Goal: Navigation & Orientation: Find specific page/section

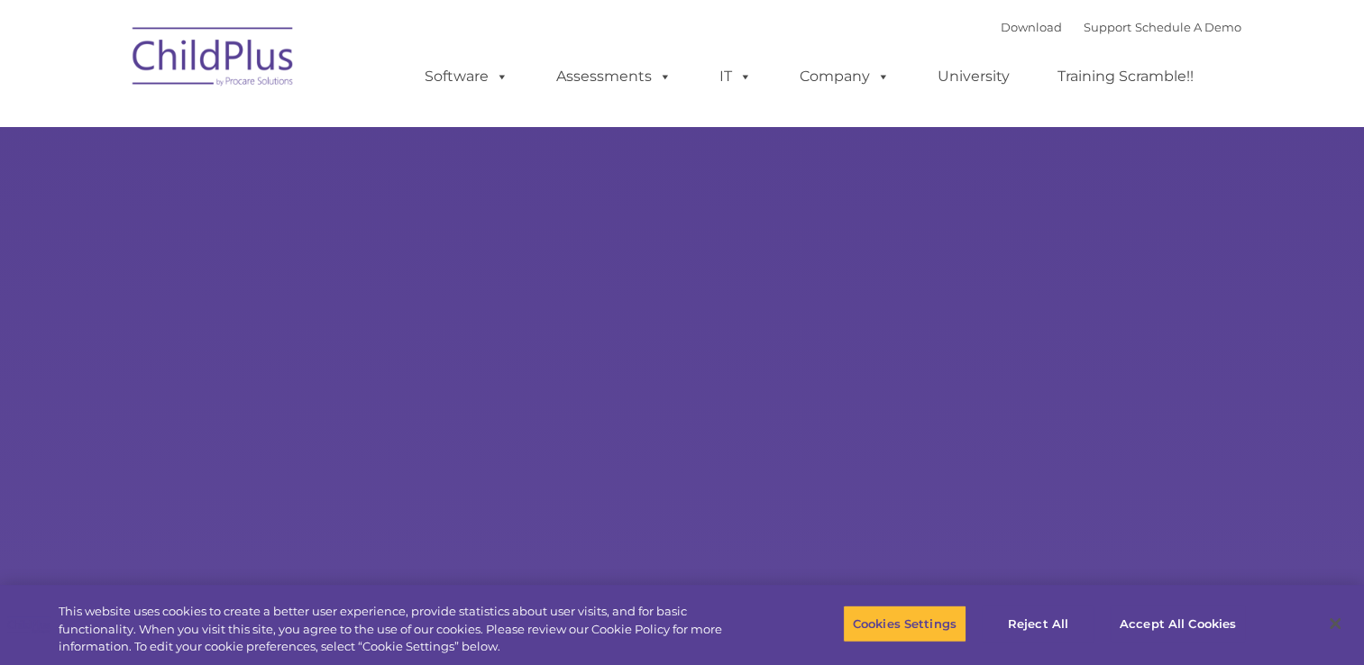
select select "MEDIUM"
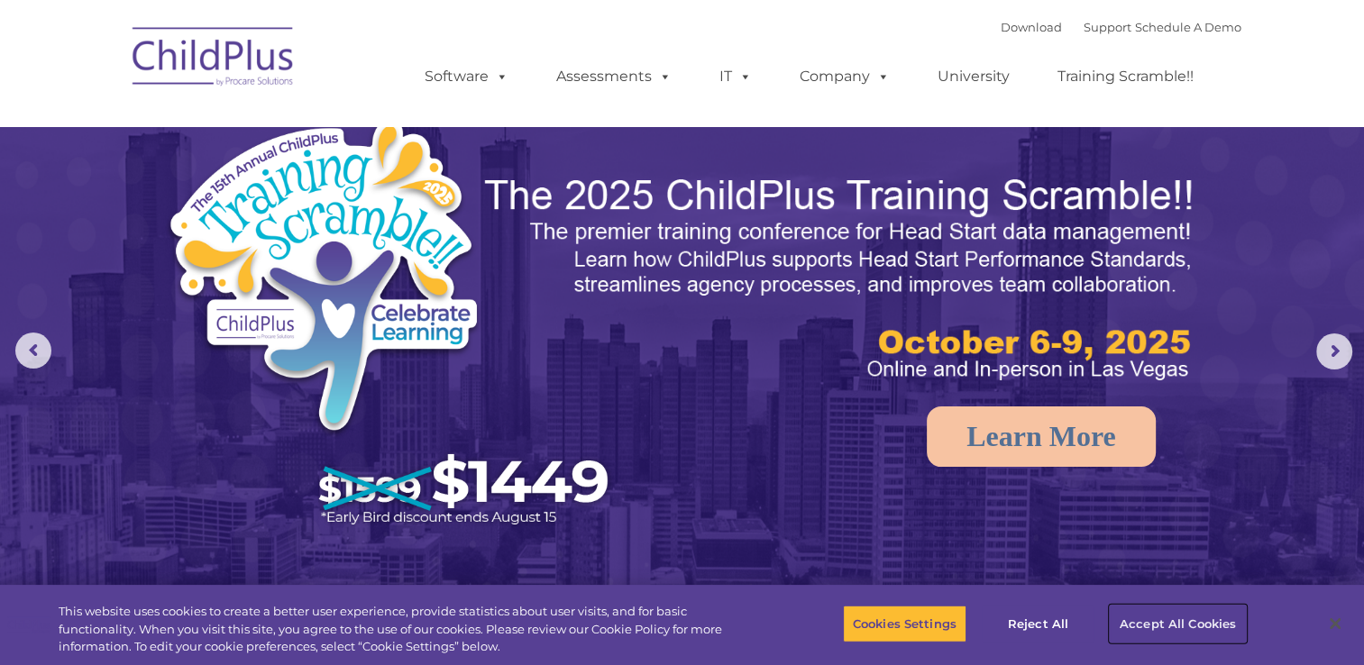
click at [1174, 620] on button "Accept All Cookies" at bounding box center [1178, 624] width 136 height 38
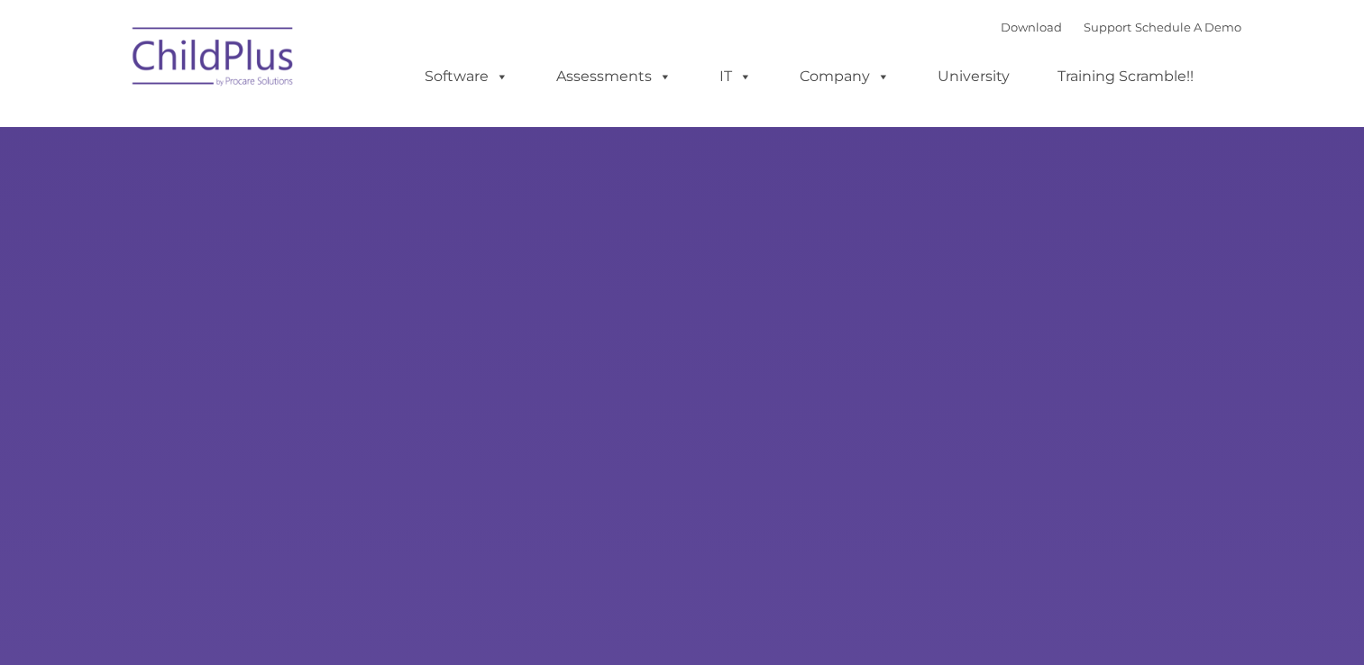
type input ""
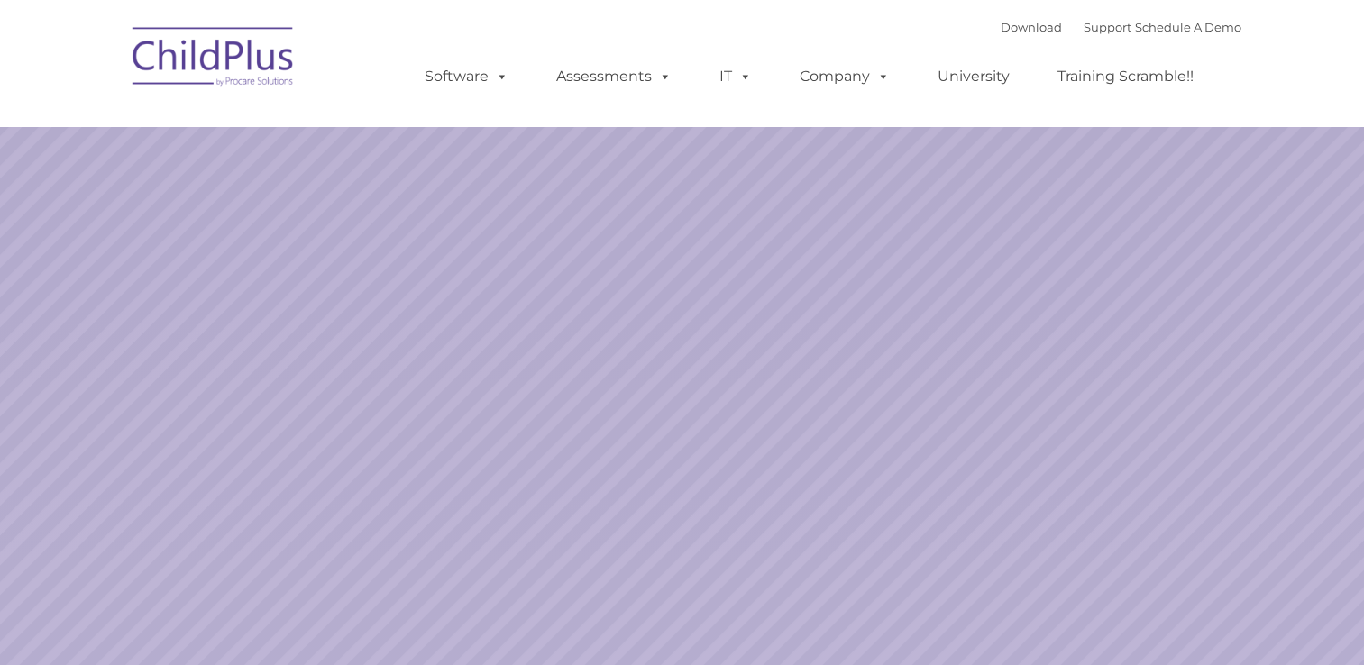
select select "MEDIUM"
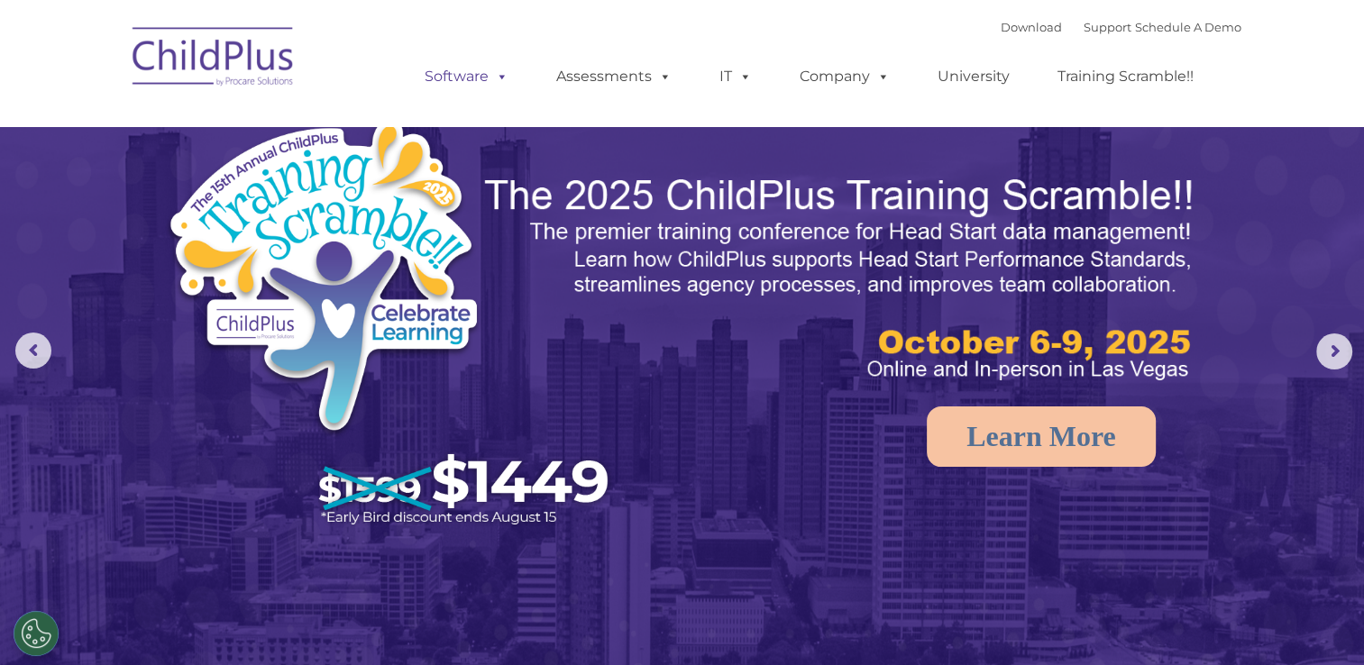
click at [439, 74] on link "Software" at bounding box center [467, 77] width 120 height 36
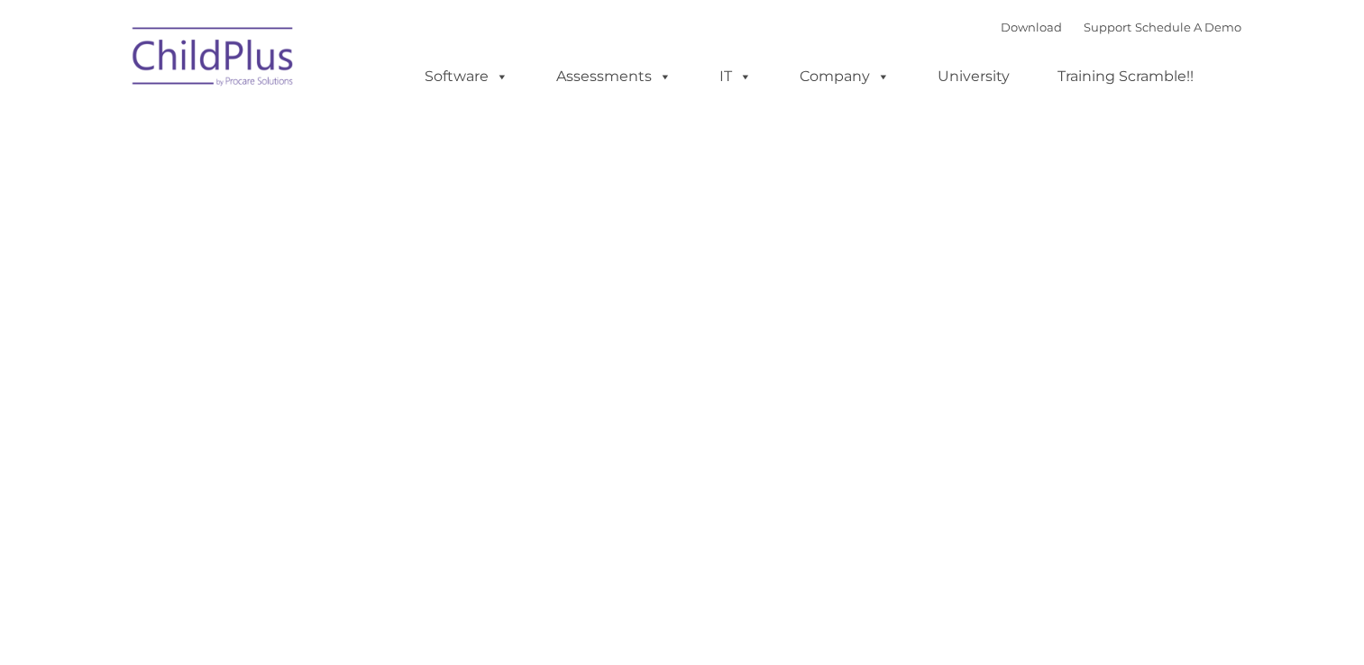
type input ""
